Goal: Check status: Check status

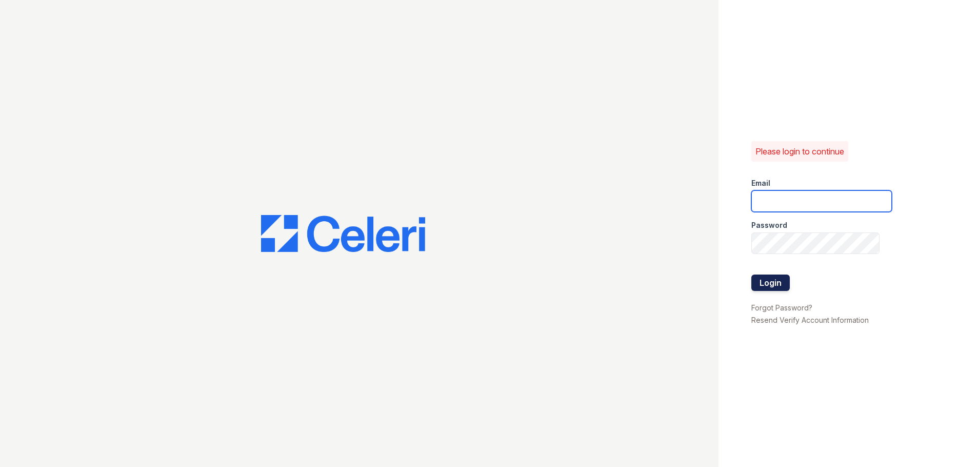
type input "[PERSON_NAME][EMAIL_ADDRESS][PERSON_NAME][PERSON_NAME][DOMAIN_NAME]"
click at [764, 280] on button "Login" at bounding box center [771, 282] width 38 height 16
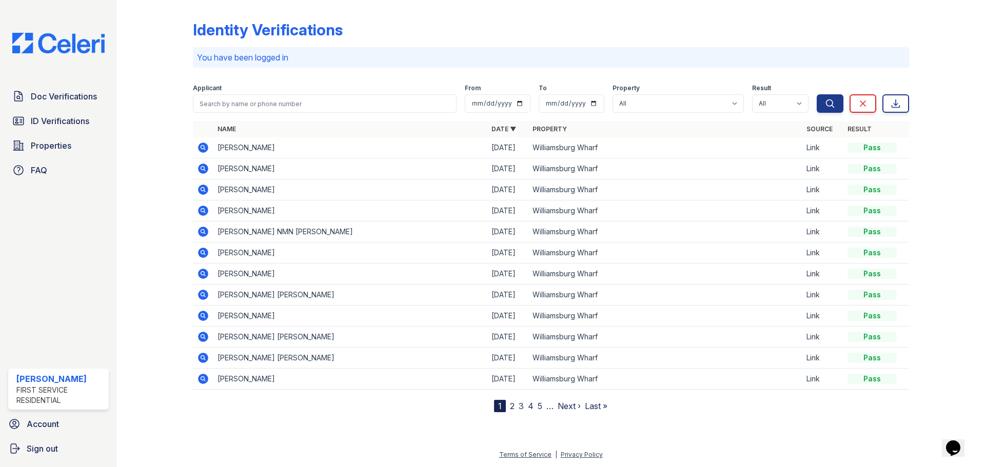
click at [199, 229] on icon at bounding box center [203, 232] width 10 height 10
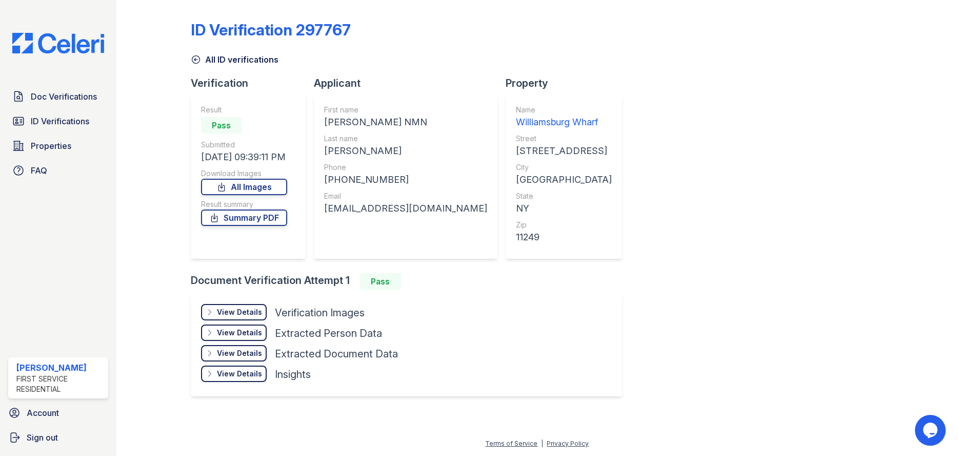
click at [810, 13] on div "ID Verification 297767 All ID verifications Verification Result Pass Submitted …" at bounding box center [538, 207] width 694 height 406
click at [47, 96] on span "Doc Verifications" at bounding box center [64, 96] width 66 height 12
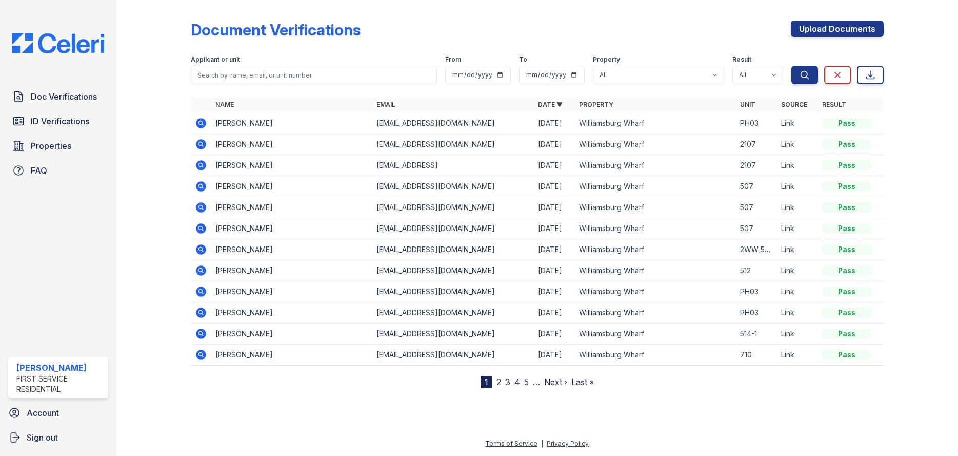
click at [200, 125] on icon at bounding box center [201, 123] width 10 height 10
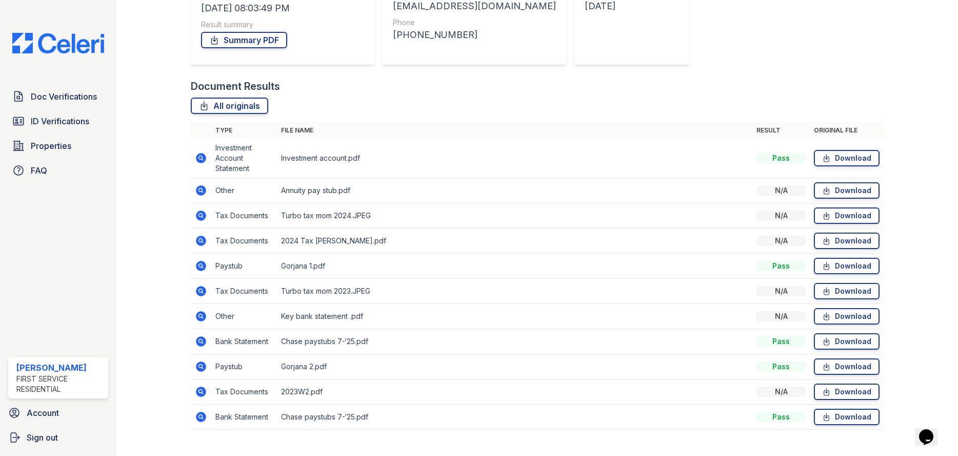
scroll to position [192, 0]
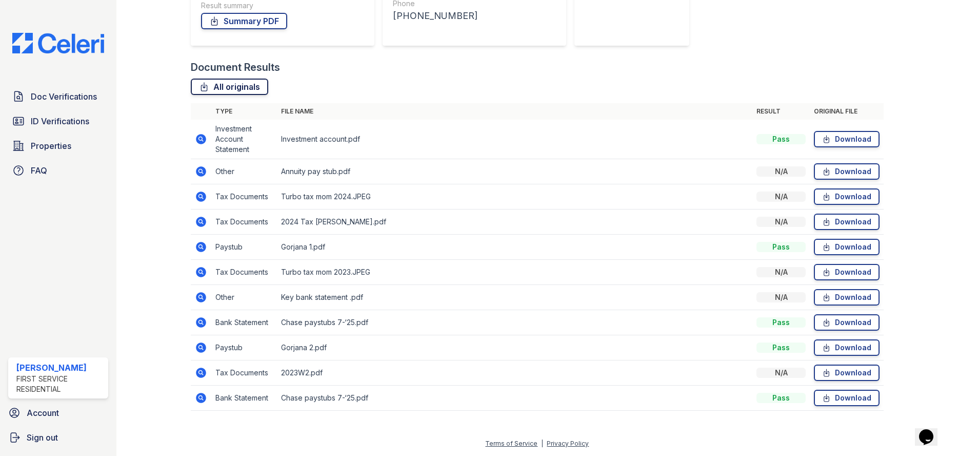
click at [209, 90] on link "All originals" at bounding box center [229, 86] width 77 height 16
click at [248, 22] on link "Summary PDF" at bounding box center [244, 21] width 86 height 16
